Goal: Ask a question: Seek information or help from site administrators or community

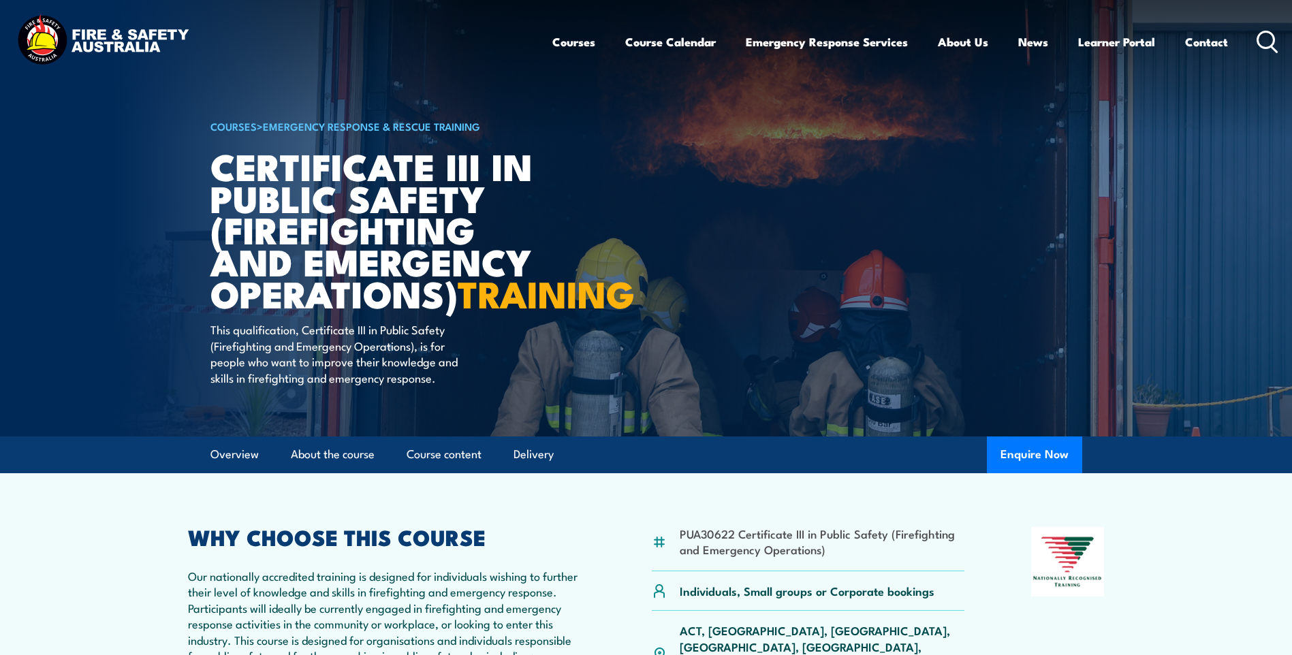
click at [1202, 38] on link "Contact" at bounding box center [1206, 42] width 43 height 36
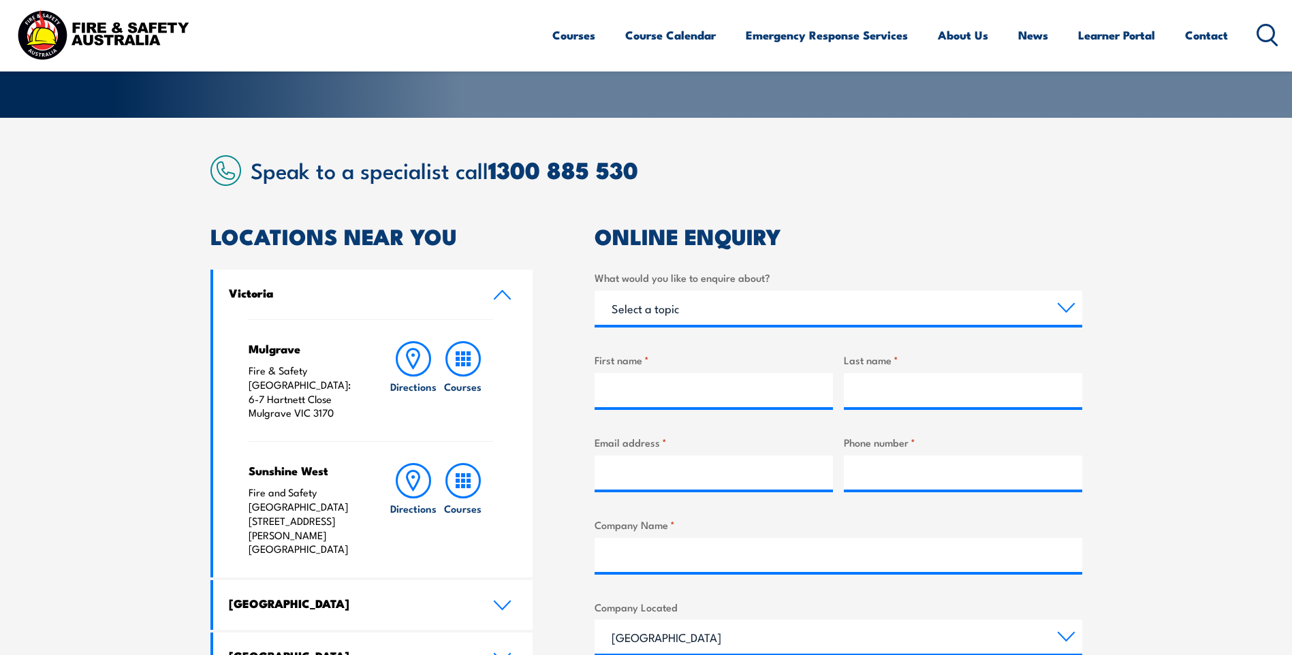
scroll to position [340, 0]
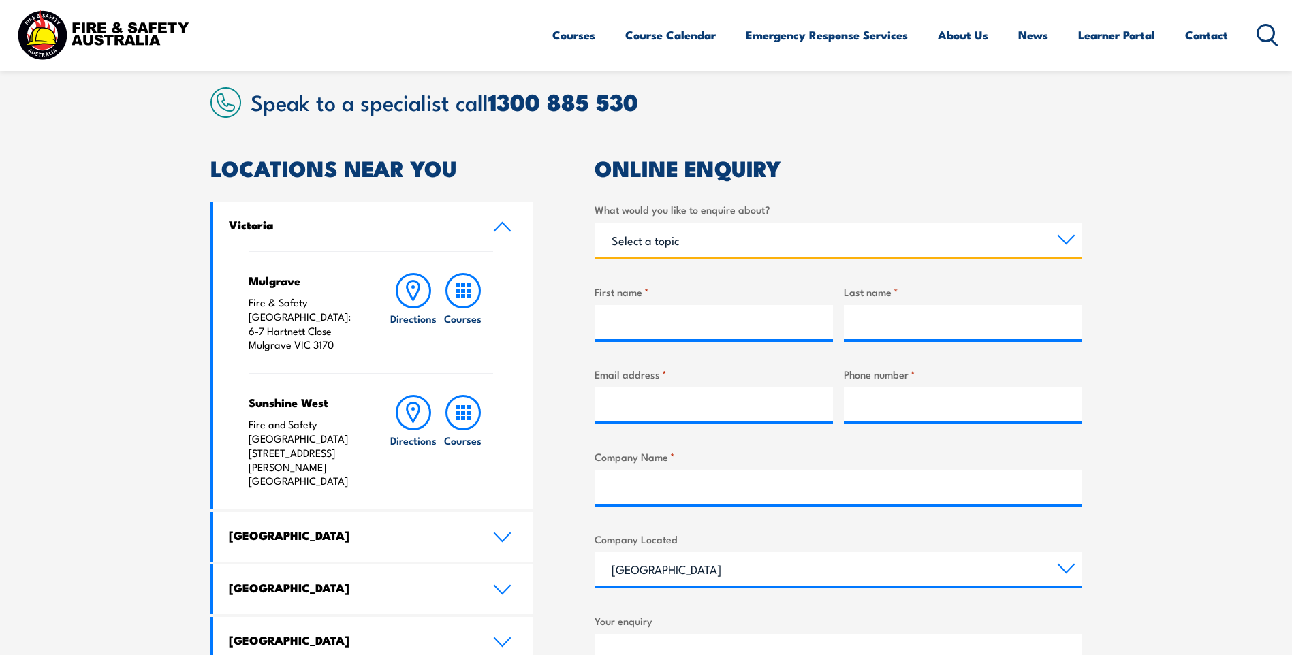
click at [770, 237] on select "Select a topic Training Emergency Response Services General Enquiry" at bounding box center [837, 240] width 487 height 34
select select "Emergency Response Services"
click at [594, 223] on select "Select a topic Training Emergency Response Services General Enquiry" at bounding box center [837, 240] width 487 height 34
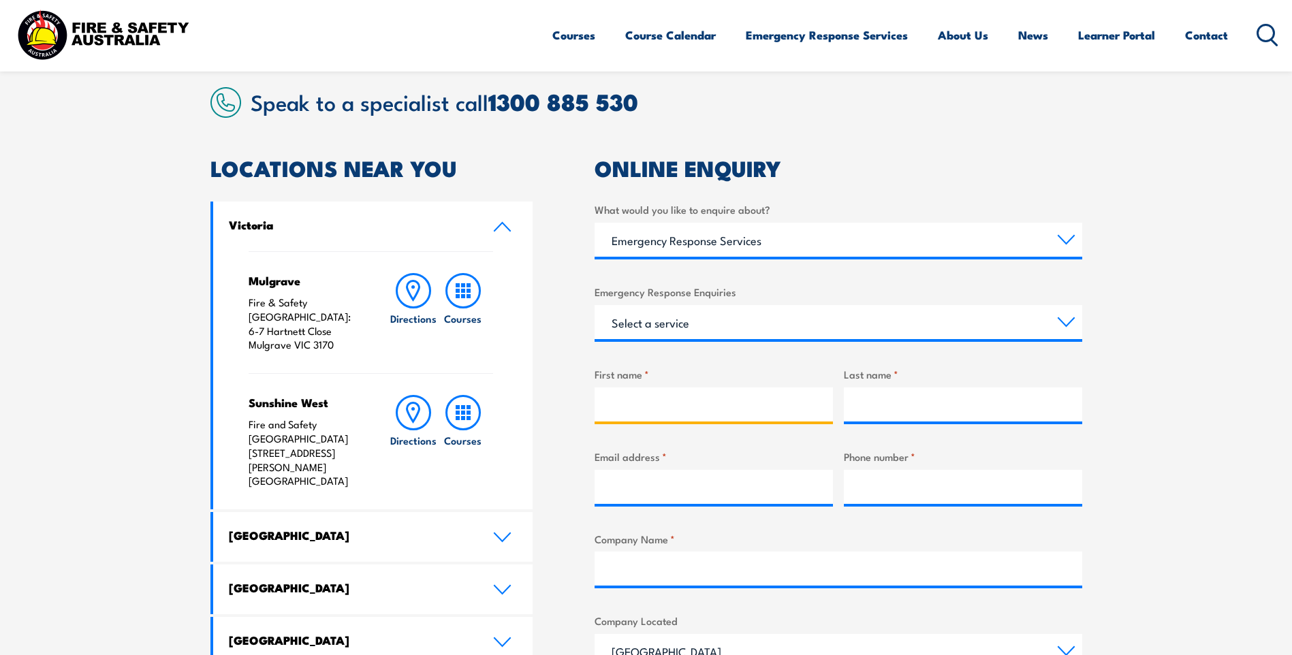
click at [684, 409] on input "First name *" at bounding box center [713, 404] width 238 height 34
type input "[PERSON_NAME]"
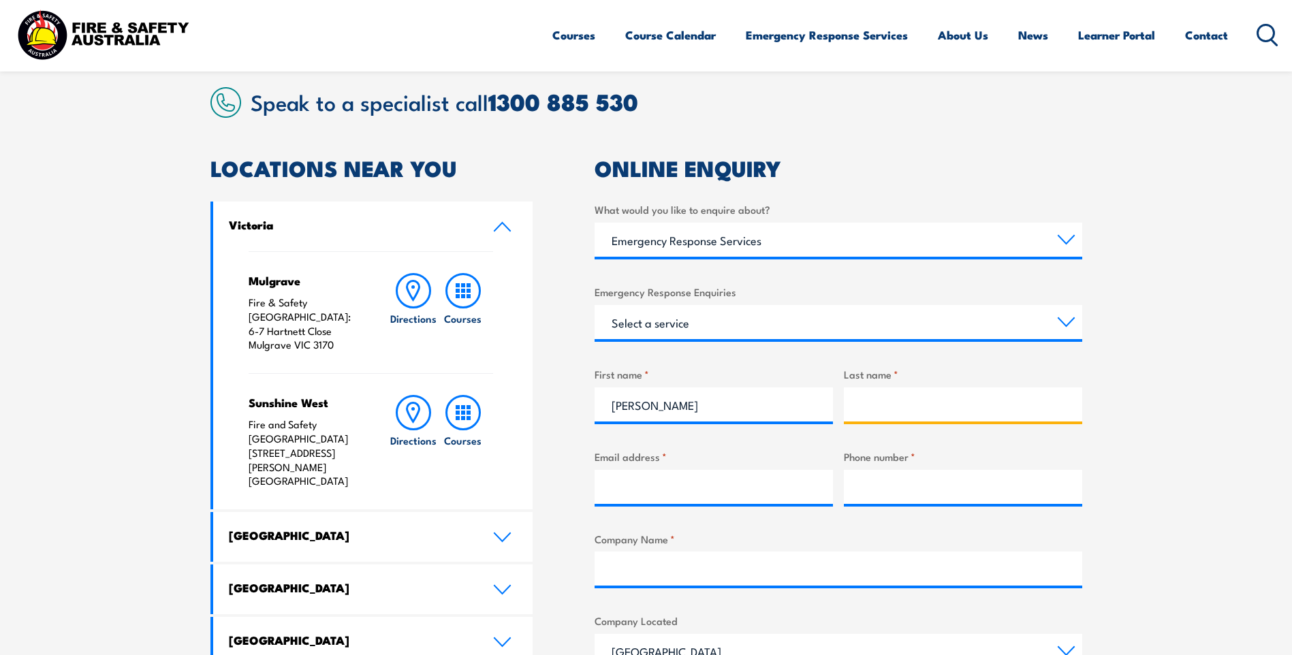
type input "[PERSON_NAME]"
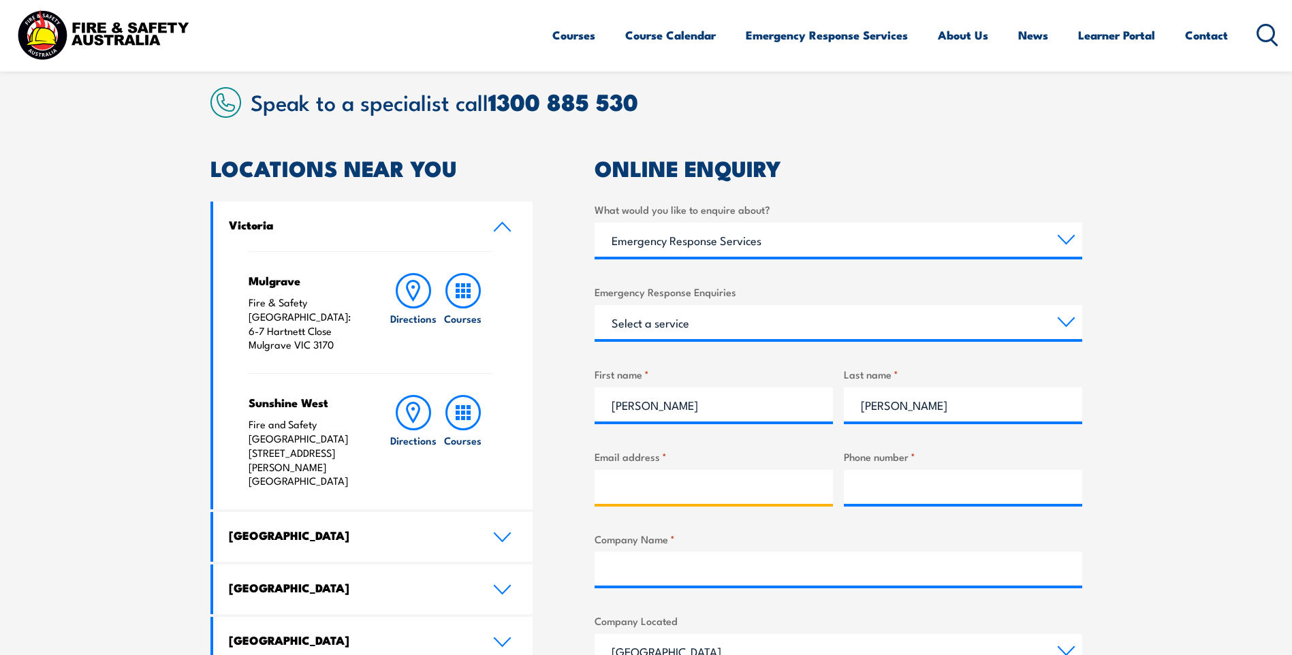
type input "[EMAIL_ADDRESS][DOMAIN_NAME]"
type input "0474351578"
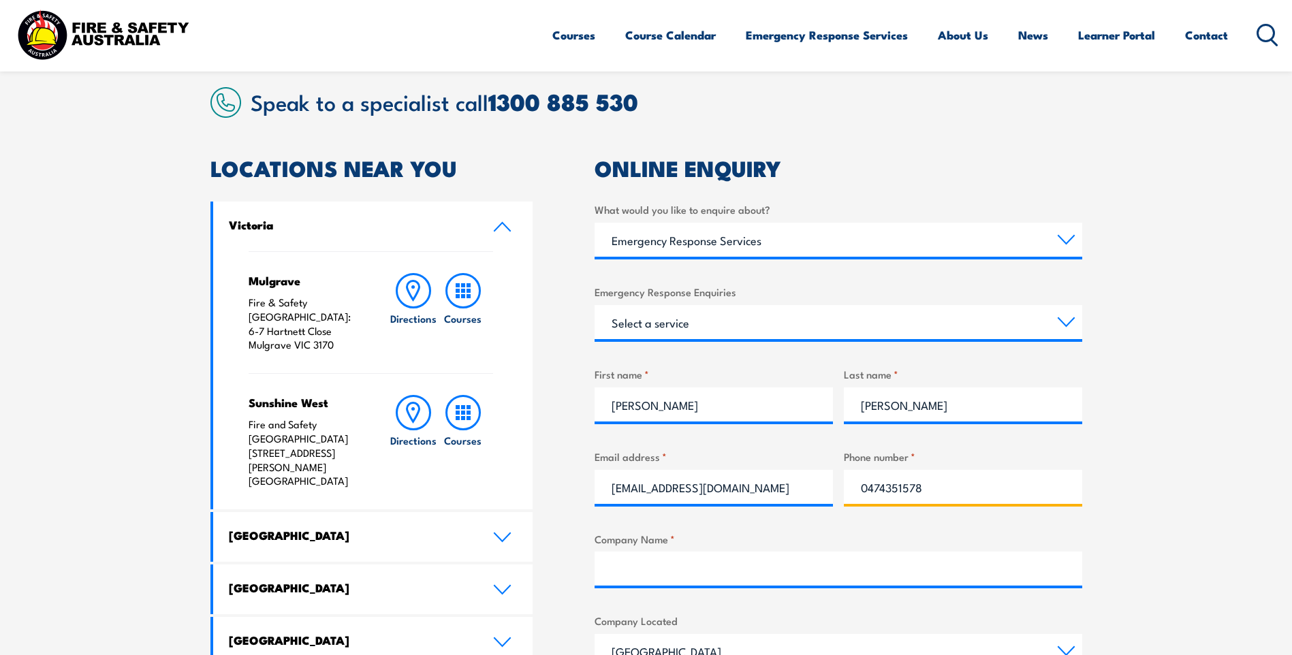
type input "SETS"
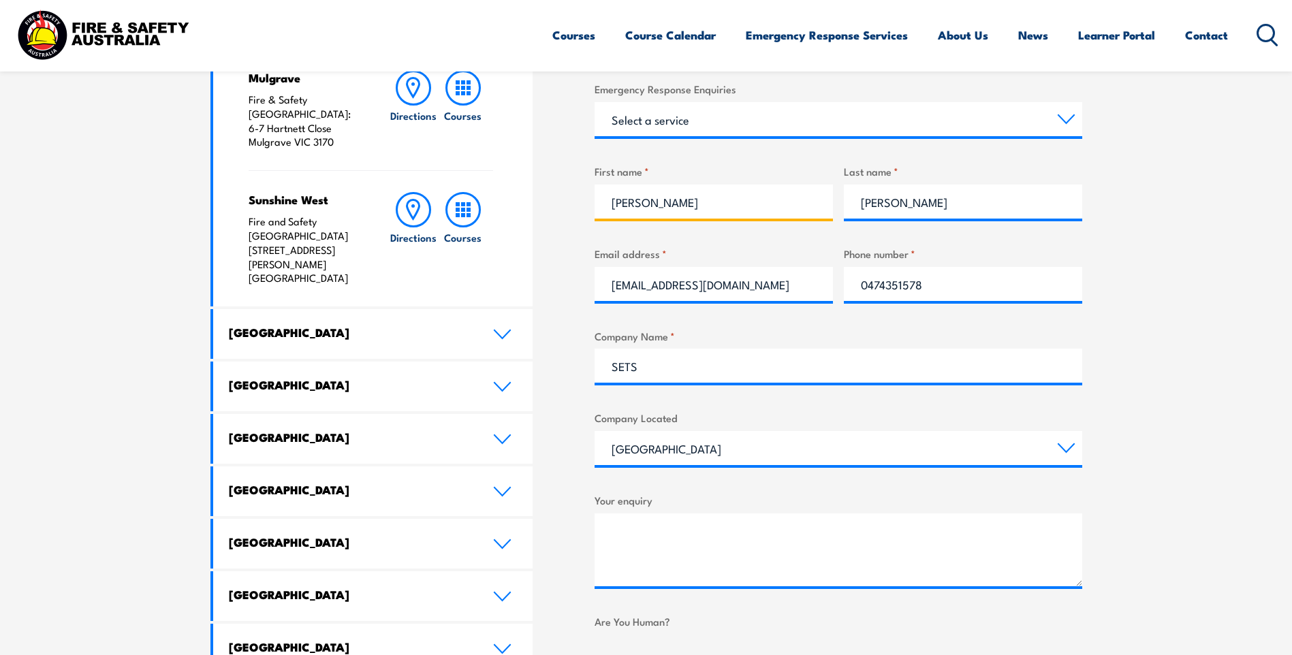
scroll to position [545, 0]
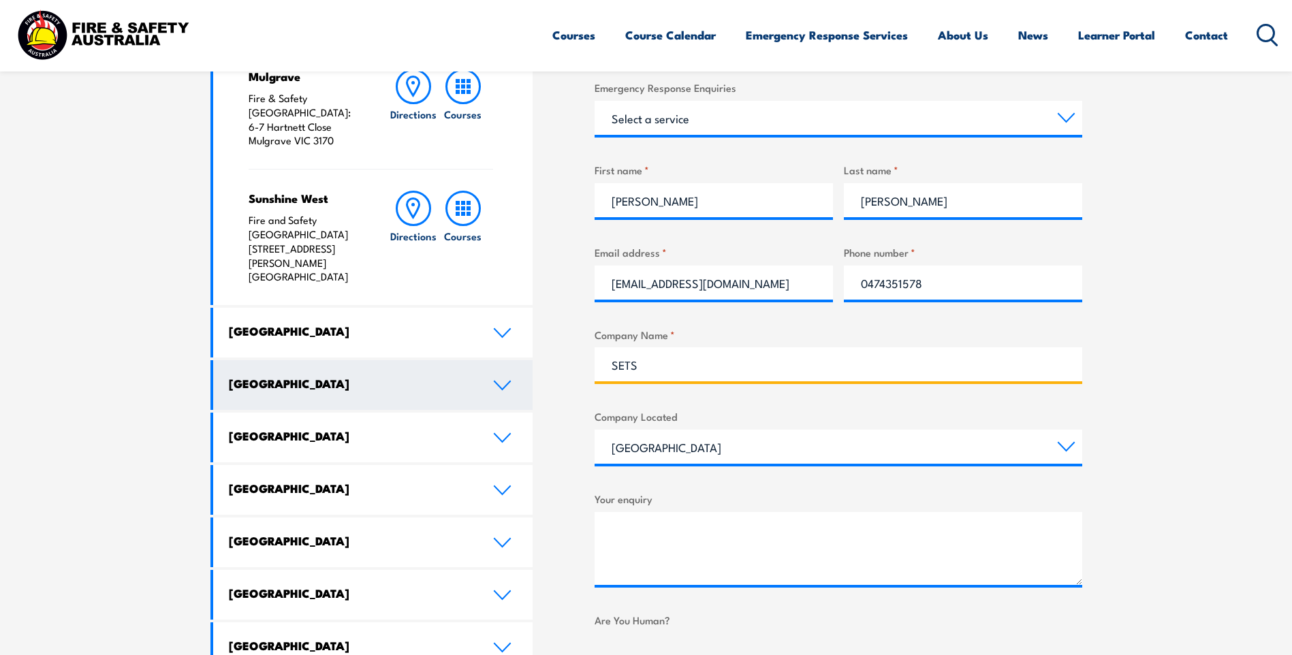
drag, startPoint x: 667, startPoint y: 355, endPoint x: 531, endPoint y: 363, distance: 136.4
click at [531, 363] on div "LOCATIONS NEAR YOU [GEOGRAPHIC_DATA][PERSON_NAME] Fire & Safety [GEOGRAPHIC_DAT…" at bounding box center [645, 349] width 871 height 791
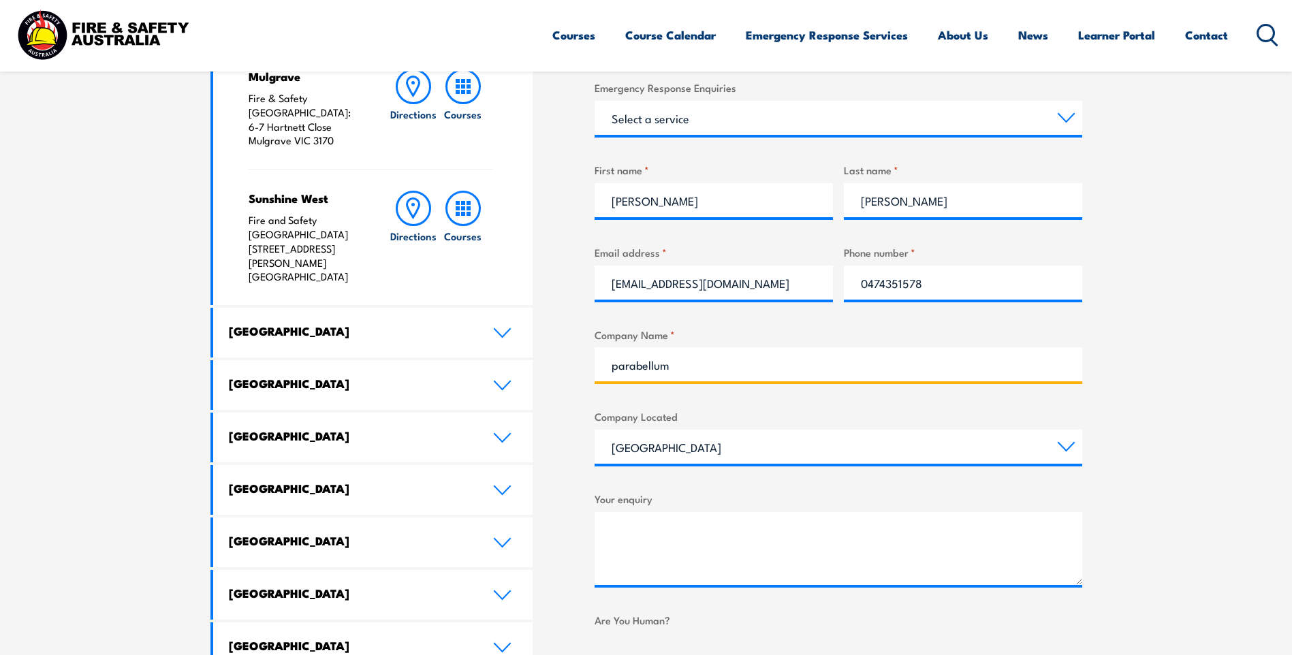
type input "parabellum"
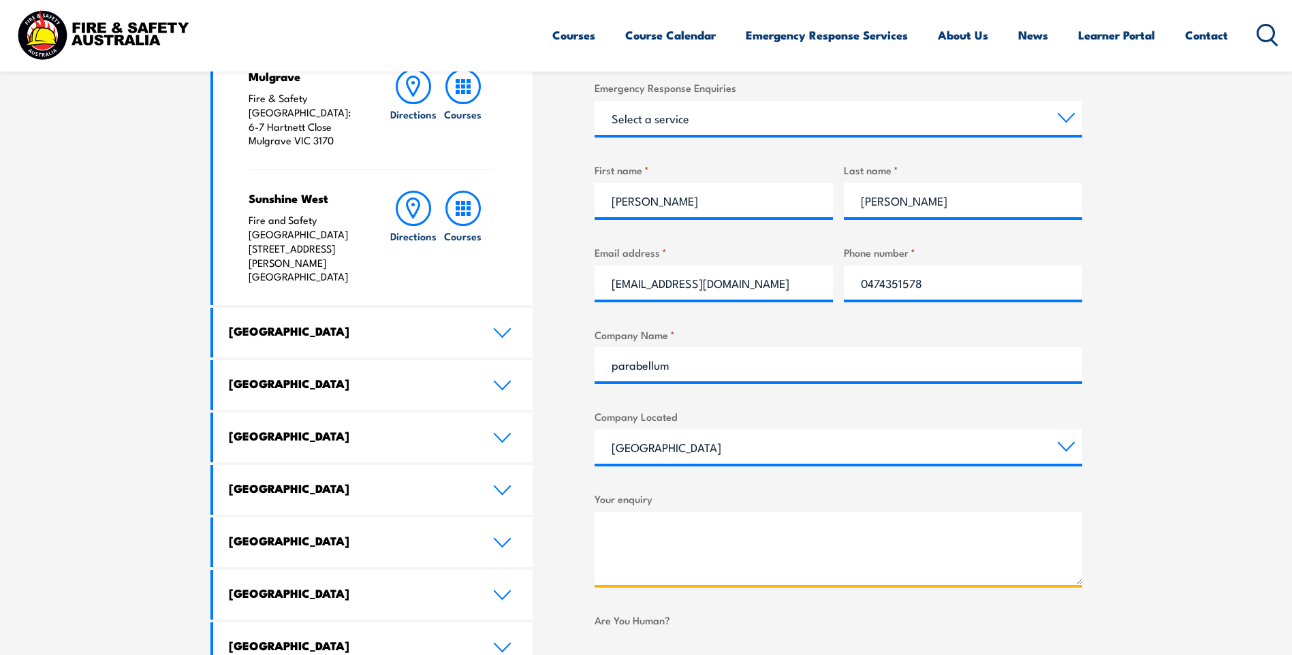
click at [636, 547] on textarea "Your enquiry" at bounding box center [837, 548] width 487 height 73
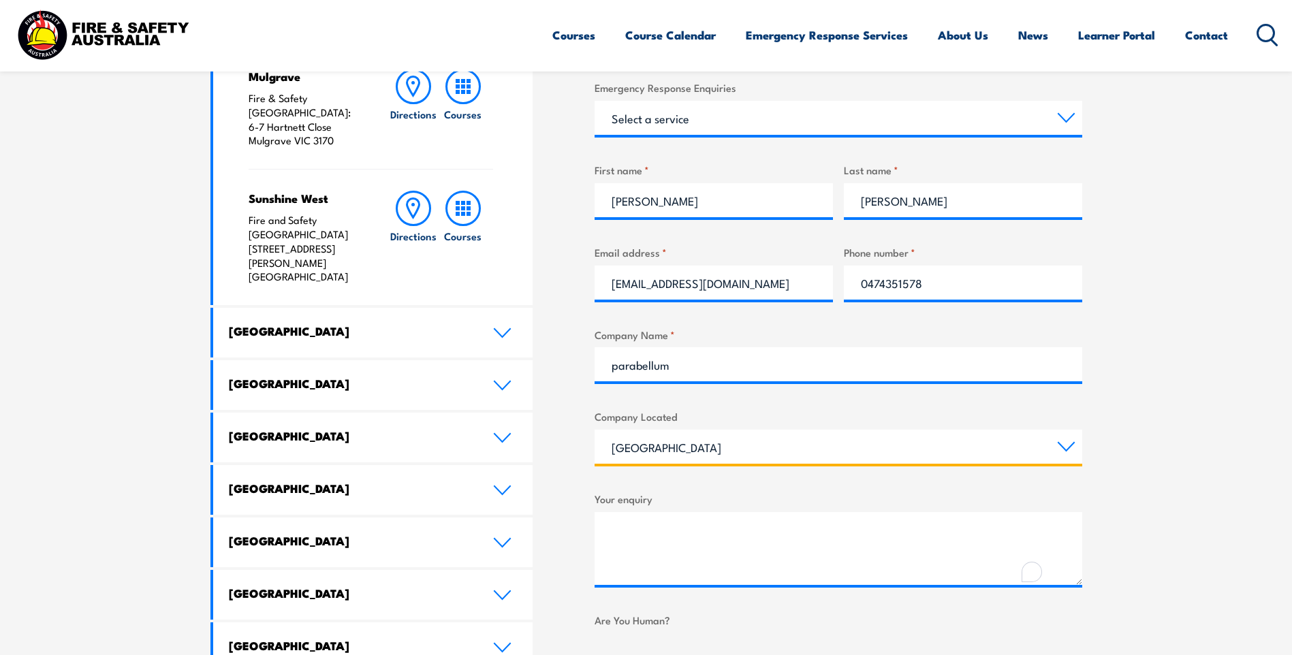
click at [686, 451] on select "[GEOGRAPHIC_DATA] [GEOGRAPHIC_DATA] [GEOGRAPHIC_DATA] [GEOGRAPHIC_DATA] [GEOGRA…" at bounding box center [837, 447] width 487 height 34
select select "[GEOGRAPHIC_DATA]"
click at [594, 430] on select "[GEOGRAPHIC_DATA] [GEOGRAPHIC_DATA] [GEOGRAPHIC_DATA] [GEOGRAPHIC_DATA] [GEOGRA…" at bounding box center [837, 447] width 487 height 34
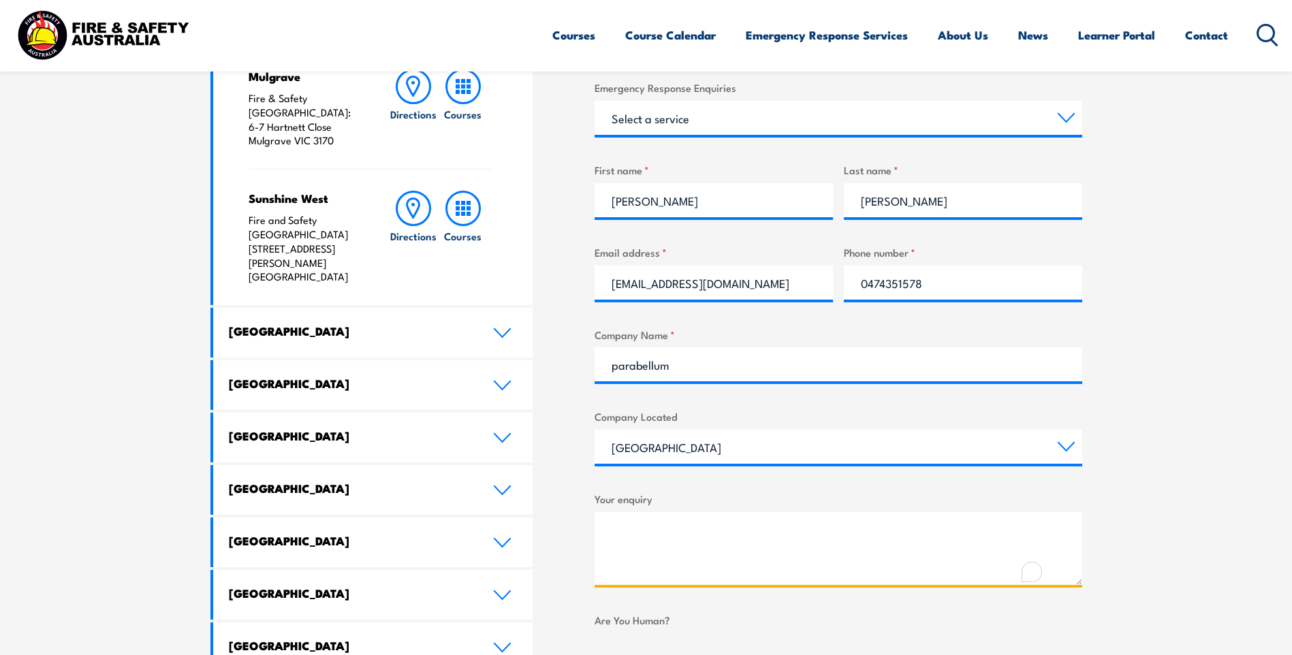
click at [686, 517] on textarea "Your enquiry" at bounding box center [837, 548] width 487 height 73
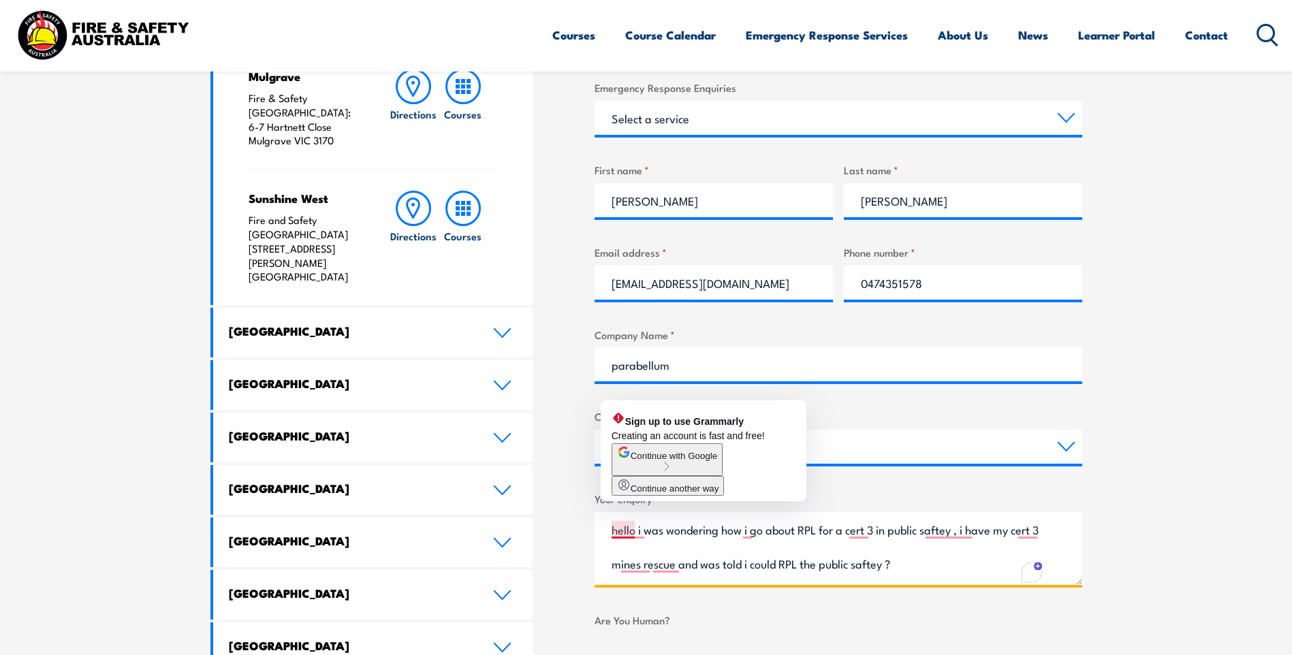
click at [629, 528] on textarea "hello i was wondering how i go about RPL for a cert 3 in public saftey , i have…" at bounding box center [837, 548] width 487 height 73
click at [947, 529] on textarea "hello i was wondering how i go about RPL for a cert 3 in public saftey , i have…" at bounding box center [837, 548] width 487 height 73
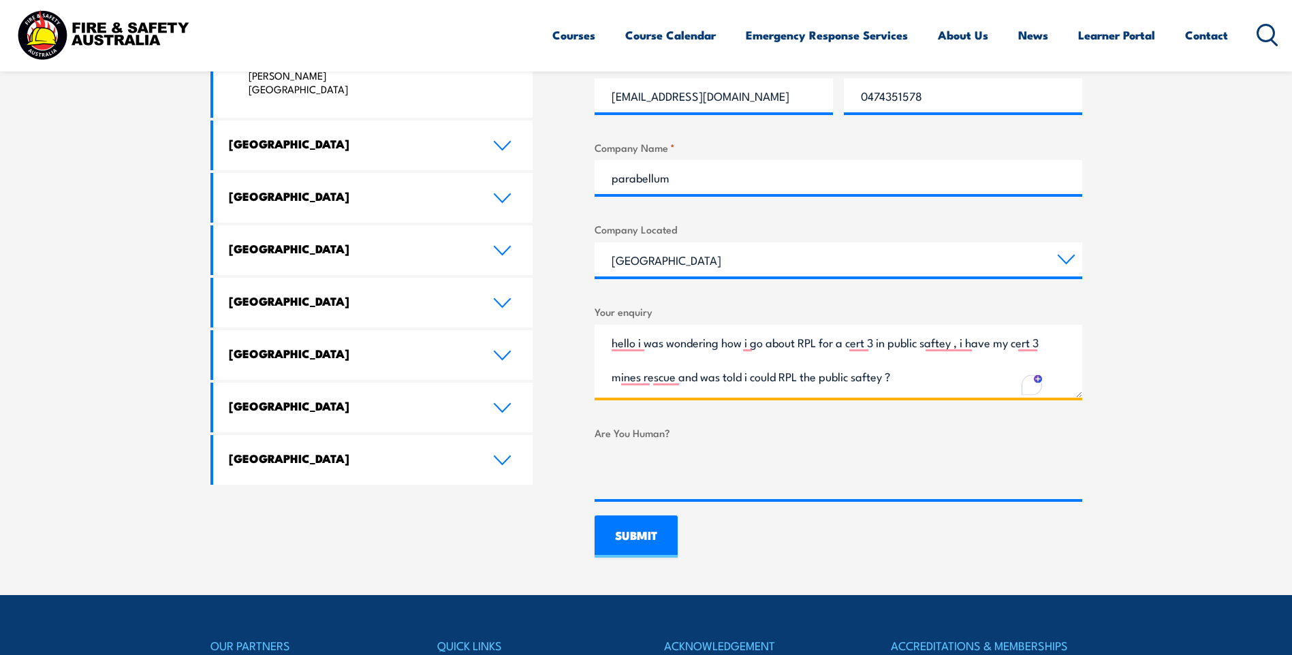
scroll to position [817, 0]
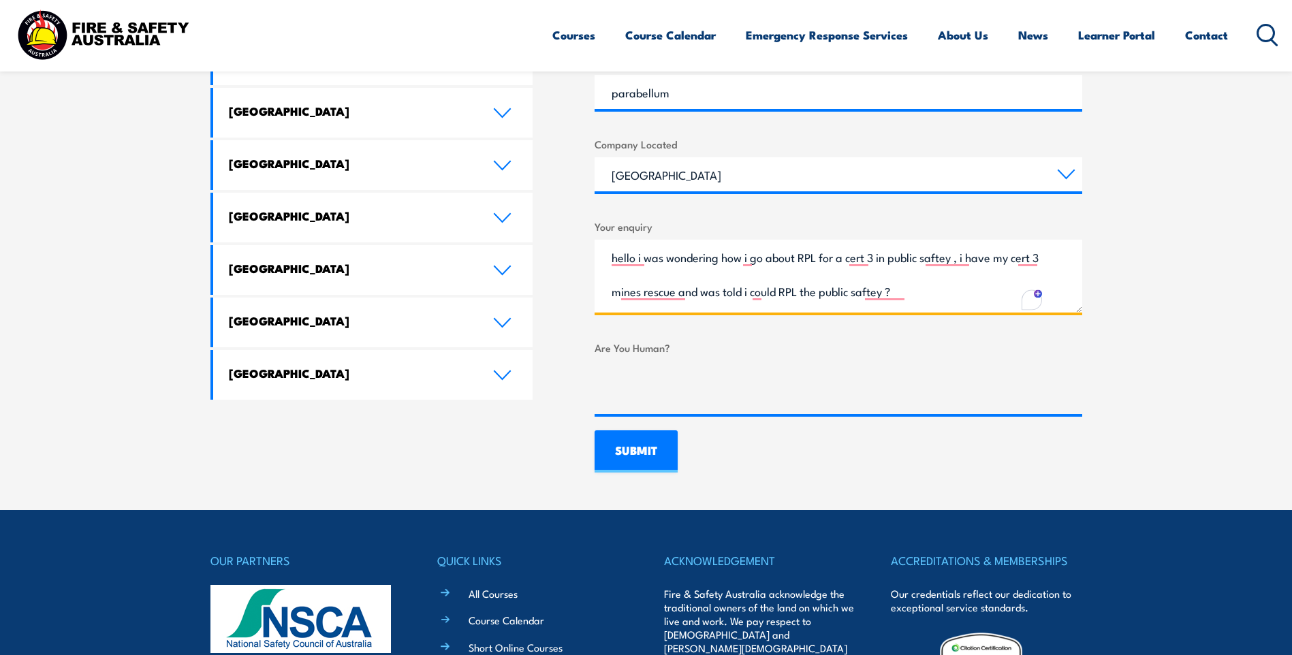
click at [611, 292] on textarea "hello i was wondering how i go about RPL for a cert 3 in public saftey , i have…" at bounding box center [837, 276] width 487 height 73
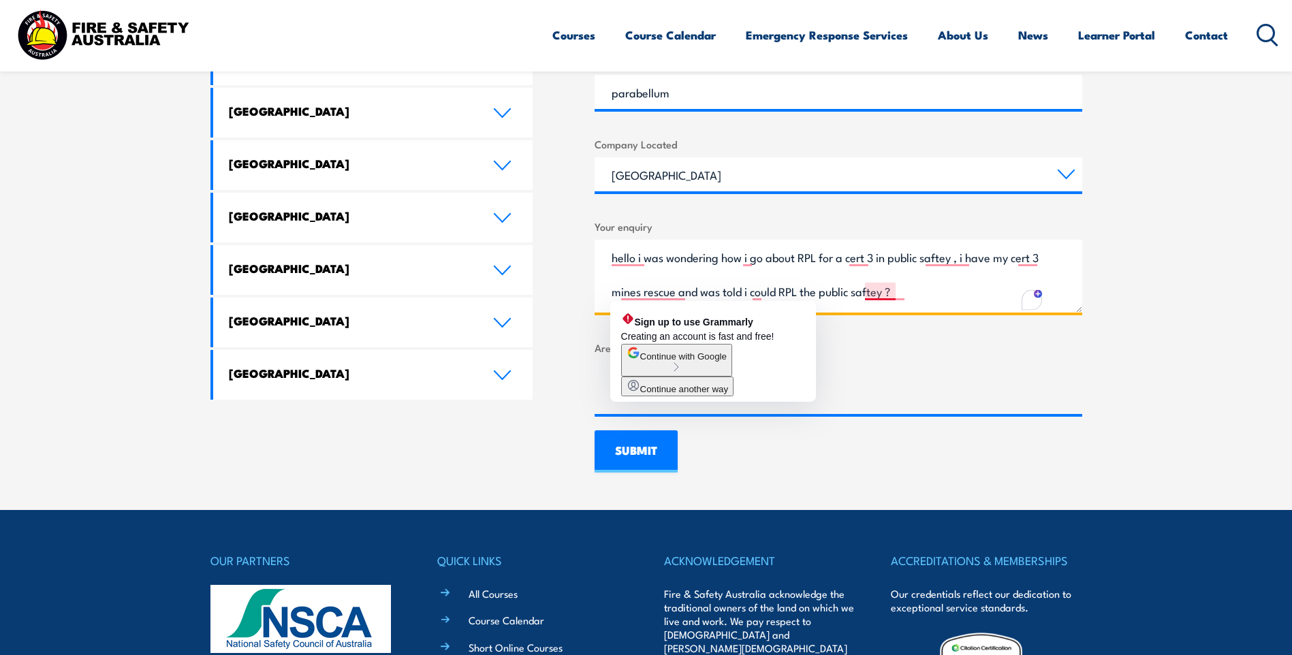
click at [875, 295] on textarea "hello i was wondering how i go about RPL for a cert 3 in public saftey , i have…" at bounding box center [837, 276] width 487 height 73
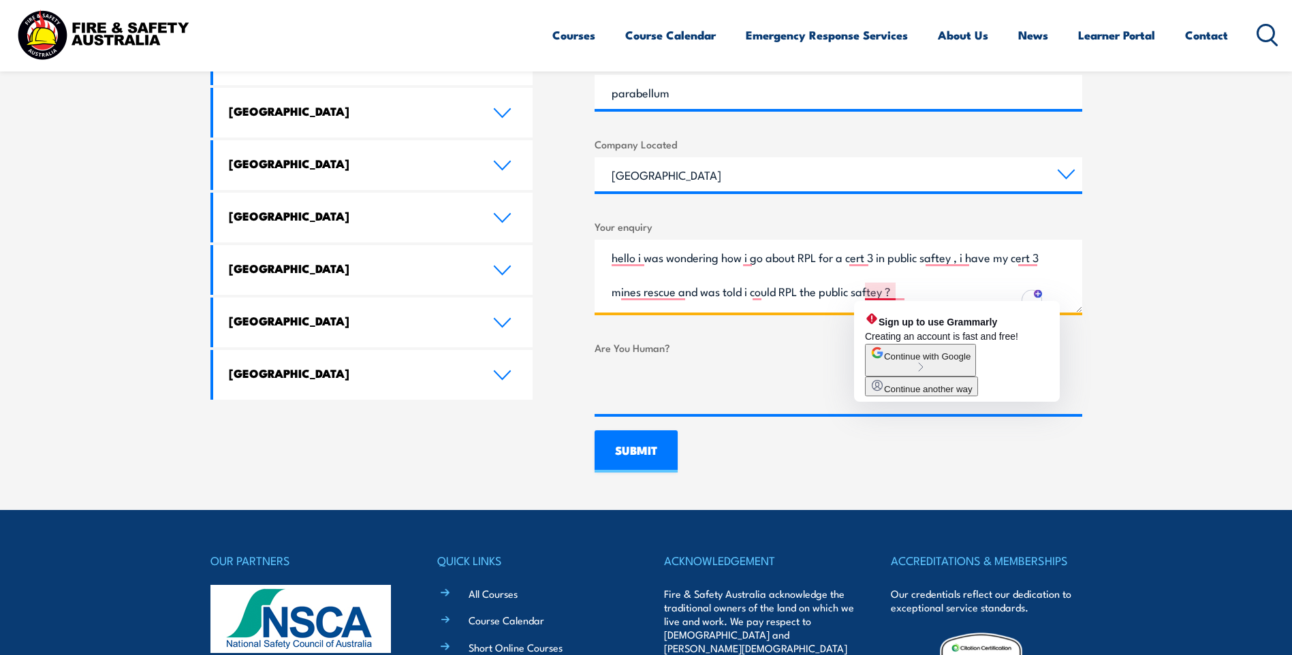
click at [931, 296] on textarea "hello i was wondering how i go about RPL for a cert 3 in public saftey , i have…" at bounding box center [837, 276] width 487 height 73
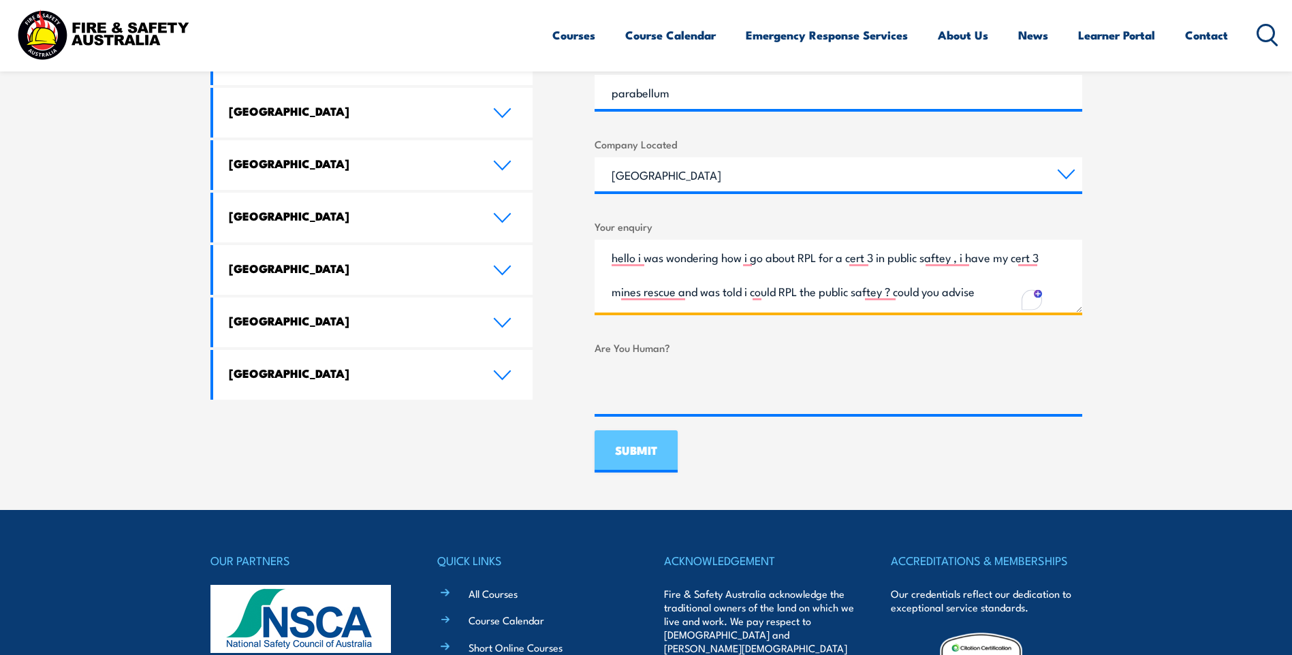
type textarea "hello i was wondering how i go about RPL for a cert 3 in public saftey , i have…"
click at [637, 458] on input "SUBMIT" at bounding box center [635, 451] width 83 height 42
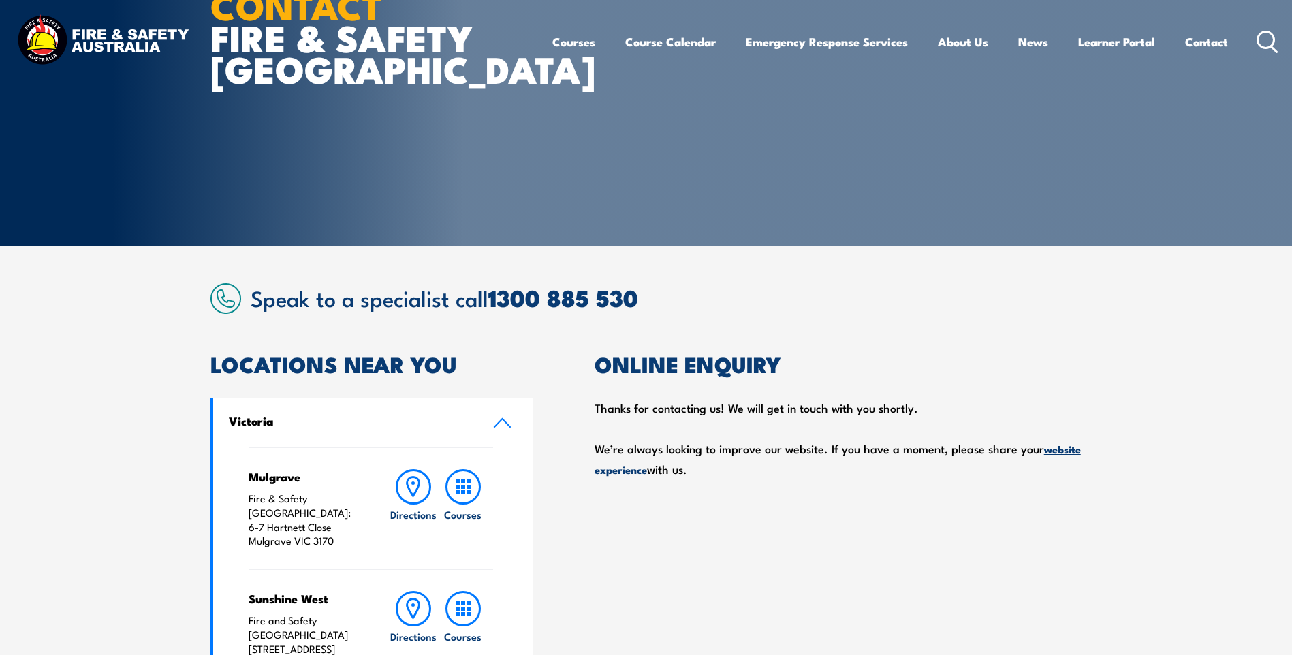
scroll to position [0, 0]
